Goal: Information Seeking & Learning: Learn about a topic

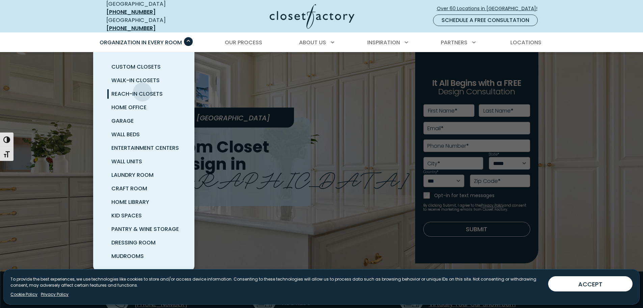
click at [142, 90] on span "Reach-In Closets" at bounding box center [136, 94] width 51 height 8
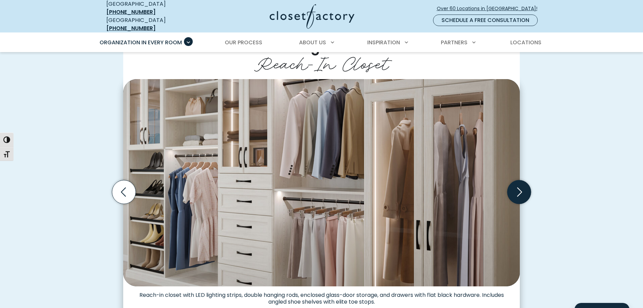
click at [516, 187] on icon "Next slide" at bounding box center [519, 192] width 24 height 24
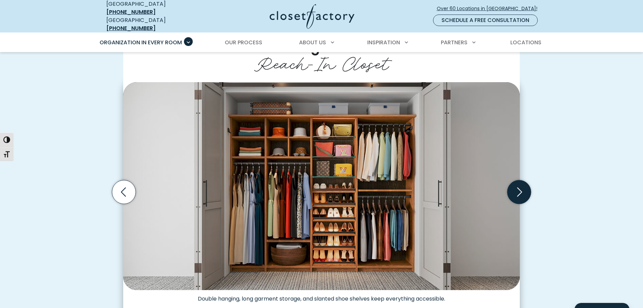
click at [516, 187] on icon "Next slide" at bounding box center [519, 192] width 24 height 24
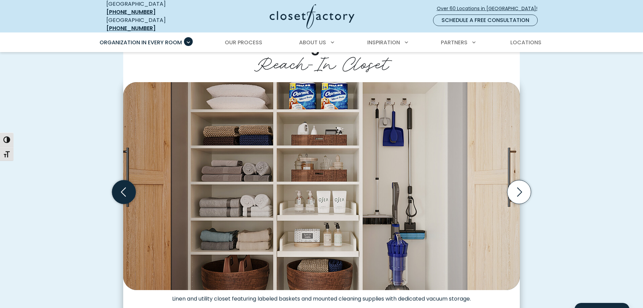
click at [114, 188] on icon "Previous slide" at bounding box center [124, 192] width 24 height 24
